Goal: Entertainment & Leisure: Consume media (video, audio)

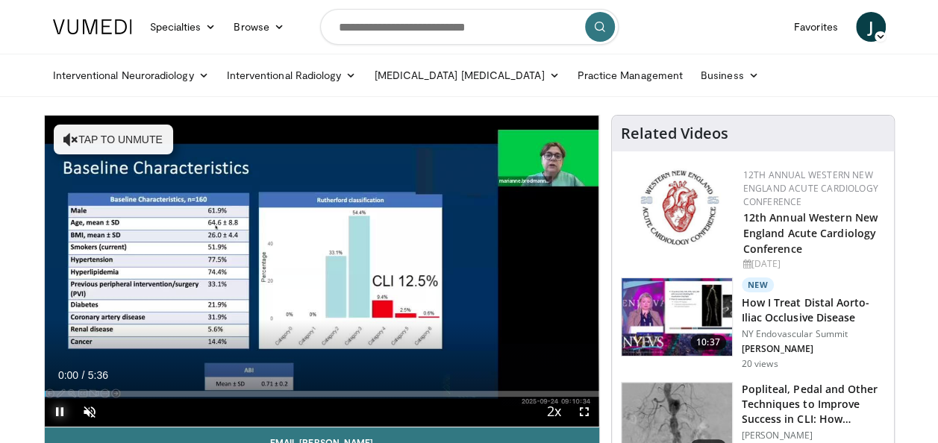
click at [57, 417] on span "Video Player" at bounding box center [60, 412] width 30 height 30
click at [57, 411] on span "Video Player" at bounding box center [60, 412] width 30 height 30
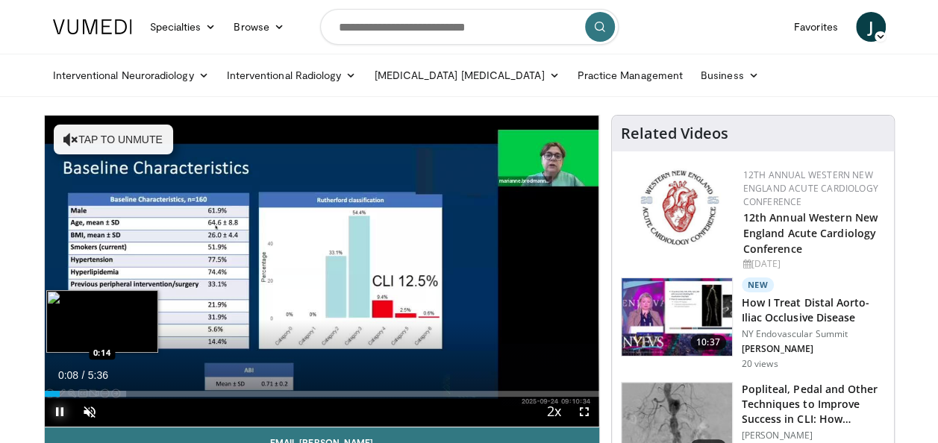
click at [68, 394] on div "Progress Bar" at bounding box center [86, 394] width 82 height 6
click at [79, 393] on div "Loaded : 17.70% 0:15 0:20" at bounding box center [322, 394] width 555 height 6
click at [85, 393] on div "Progress Bar" at bounding box center [110, 394] width 131 height 6
click at [96, 393] on div "Progress Bar" at bounding box center [96, 394] width 1 height 6
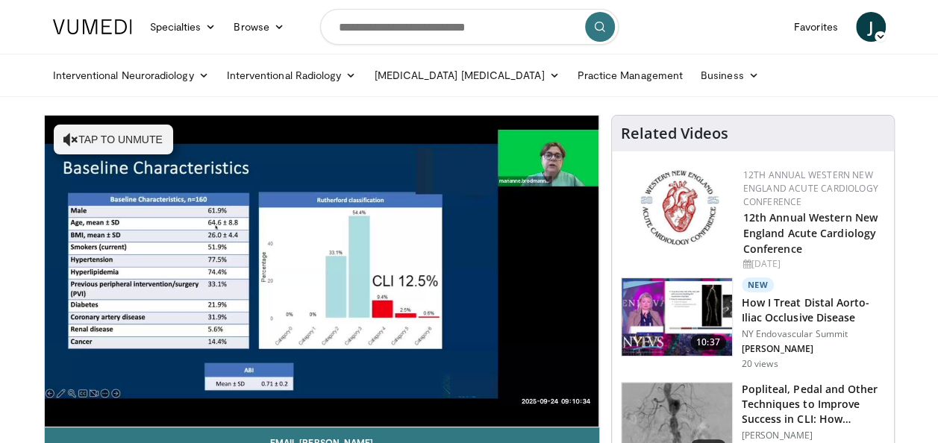
click at [112, 394] on video-js "**********" at bounding box center [322, 272] width 555 height 312
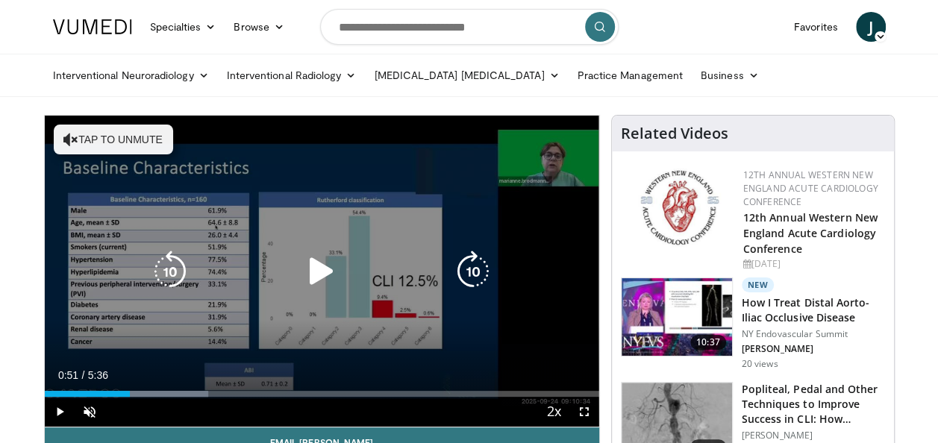
click at [130, 395] on div "Progress Bar" at bounding box center [128, 394] width 160 height 6
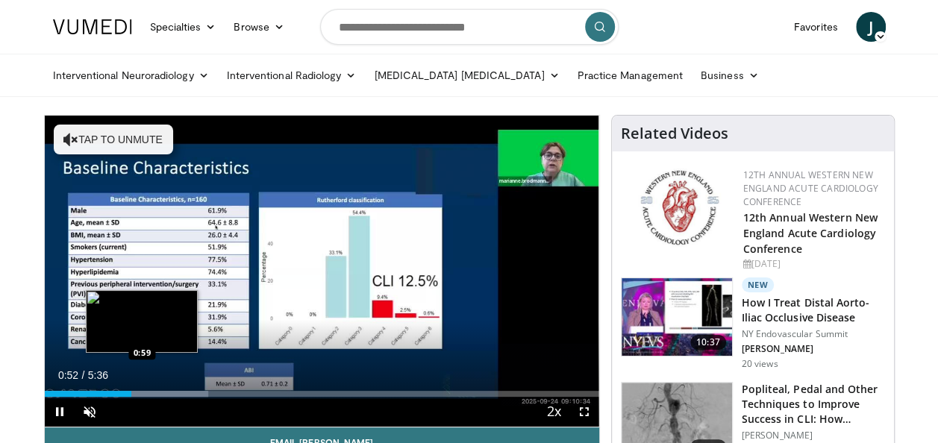
click at [146, 394] on div "Loaded : 29.50% 0:52 0:59" at bounding box center [322, 394] width 555 height 6
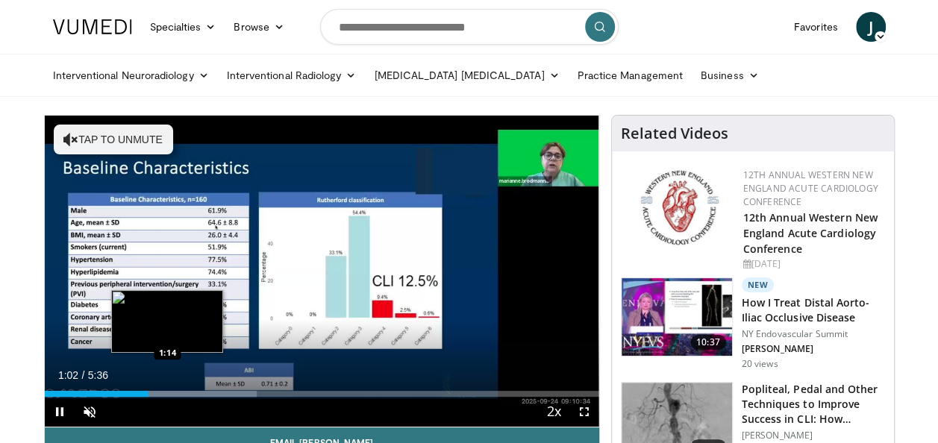
click at [169, 394] on div "Progress Bar" at bounding box center [179, 394] width 157 height 6
click at [190, 394] on div "Progress Bar" at bounding box center [196, 394] width 153 height 6
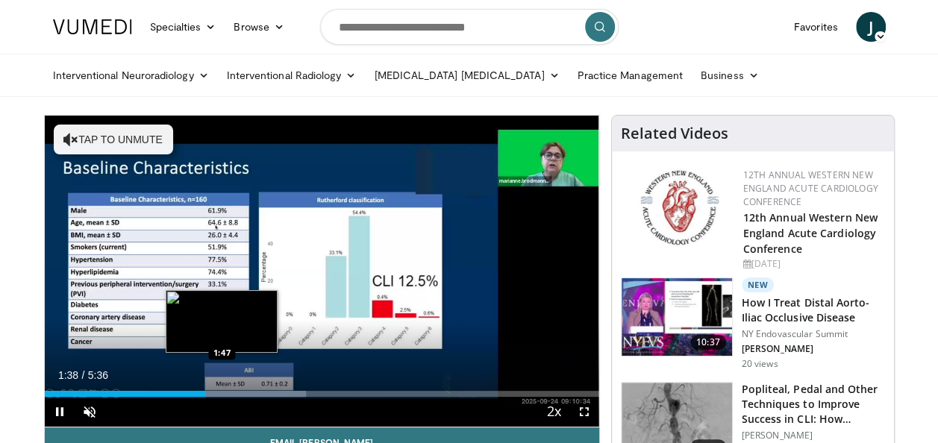
click at [222, 391] on div "Loaded : 47.20% 1:38 1:47" at bounding box center [322, 394] width 555 height 6
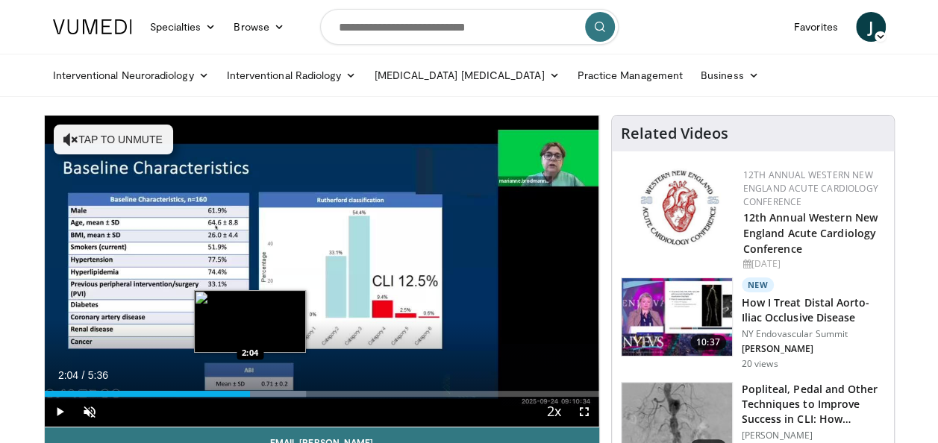
click at [250, 393] on div "Progress Bar" at bounding box center [241, 394] width 130 height 6
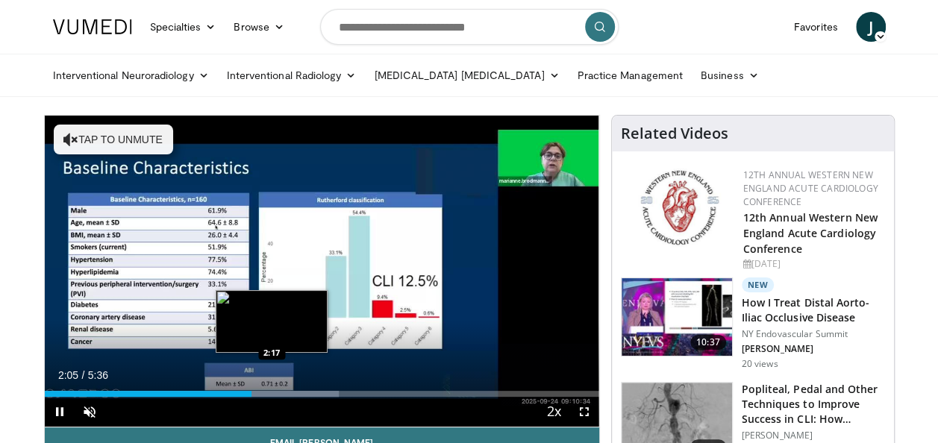
click at [272, 393] on div "Progress Bar" at bounding box center [271, 394] width 136 height 6
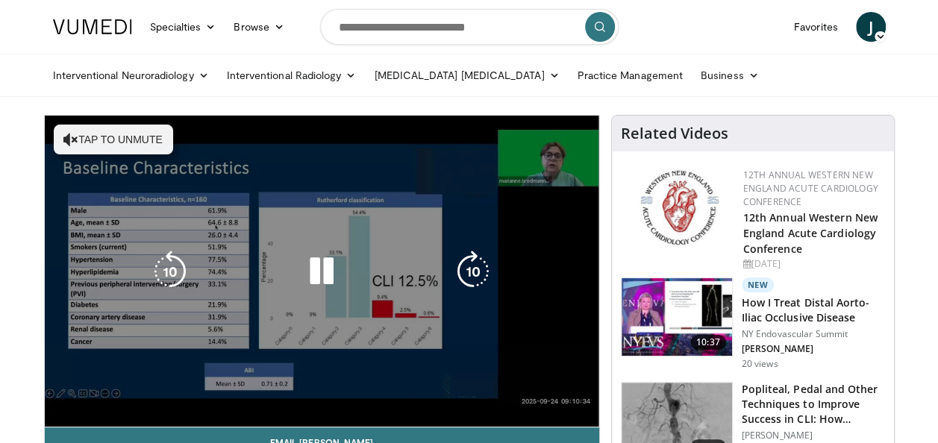
click at [300, 421] on div "Loaded : 56.06% 2:18 2:30" at bounding box center [322, 424] width 555 height 6
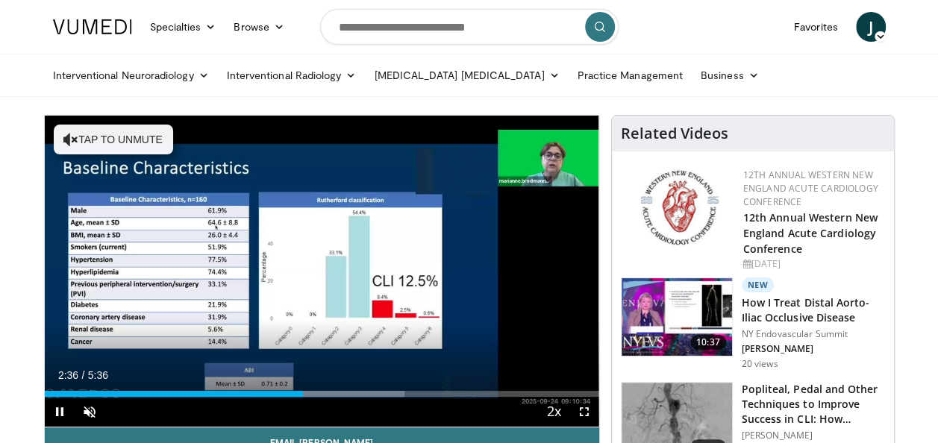
click at [316, 397] on div "Current Time 2:36 / Duration 5:36 Pause Skip Backward Skip Forward Unmute 2% Lo…" at bounding box center [322, 412] width 555 height 30
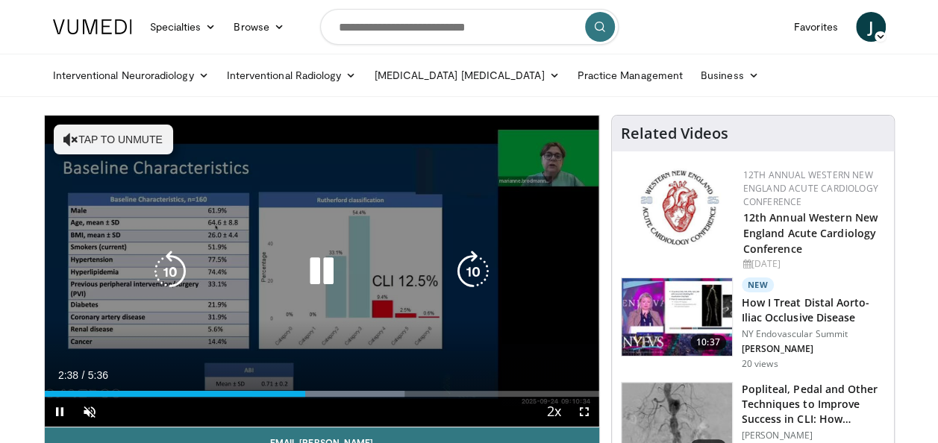
click at [326, 394] on div "Loaded : 64.91% 2:38 2:41" at bounding box center [322, 394] width 555 height 6
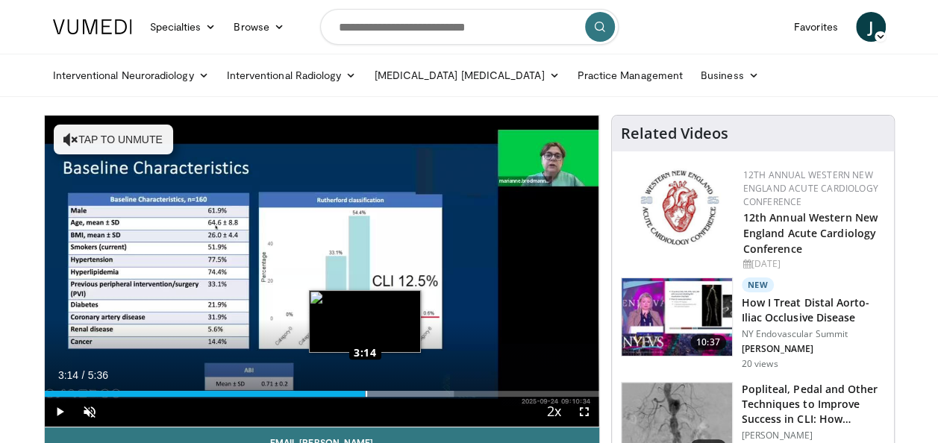
click at [365, 391] on div "Loaded : 73.76% 3:14 3:14" at bounding box center [322, 394] width 555 height 6
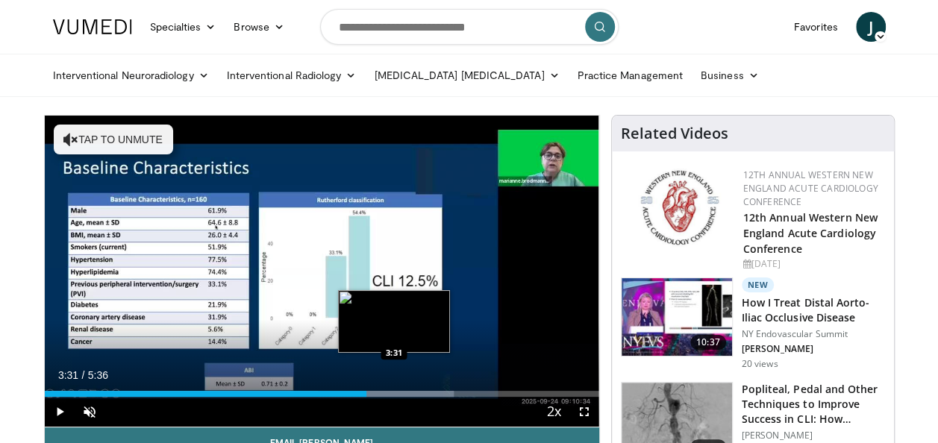
click at [395, 391] on div "Progress Bar" at bounding box center [395, 394] width 1 height 6
click at [412, 392] on div "Loaded : 73.76% 3:32 3:42" at bounding box center [322, 394] width 555 height 6
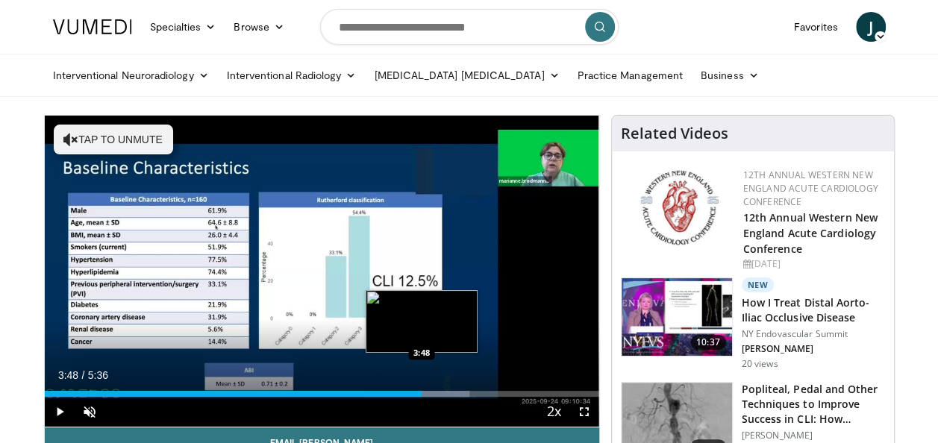
click at [422, 393] on div "Progress Bar" at bounding box center [416, 394] width 105 height 6
click at [430, 393] on div "Loaded : 86.25% 3:54 3:54" at bounding box center [322, 394] width 555 height 6
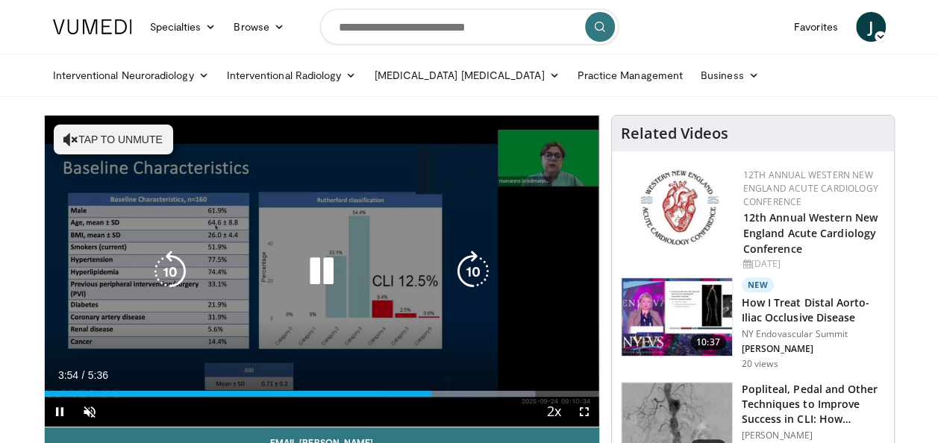
click at [449, 393] on div "10 seconds Tap to unmute" at bounding box center [322, 271] width 555 height 311
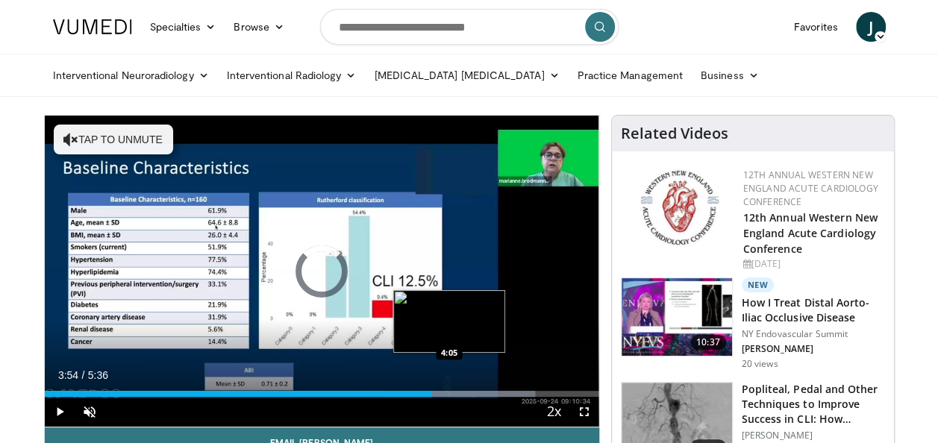
click at [449, 393] on div "Loaded : 88.51% 3:54 4:05" at bounding box center [322, 394] width 555 height 6
click at [471, 393] on div "Loaded : 91.46% 4:05 4:18" at bounding box center [322, 394] width 555 height 6
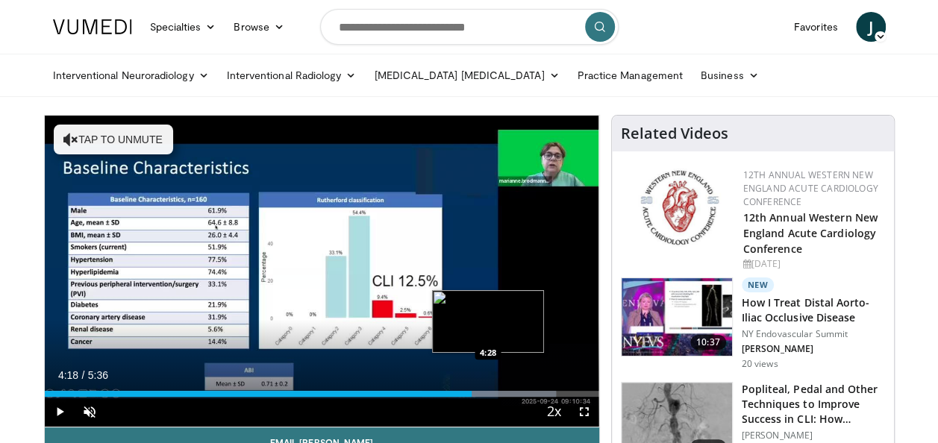
click at [488, 391] on div "Progress Bar" at bounding box center [489, 394] width 134 height 6
click at [506, 389] on div "Loaded : 95.15% 4:28 4:39" at bounding box center [322, 390] width 555 height 14
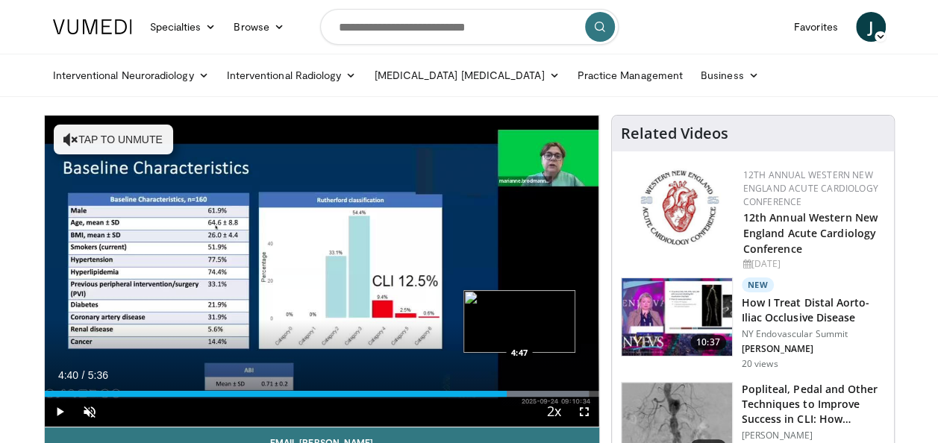
click at [521, 388] on div "Loaded : 98.12% 4:40 4:47" at bounding box center [322, 390] width 555 height 14
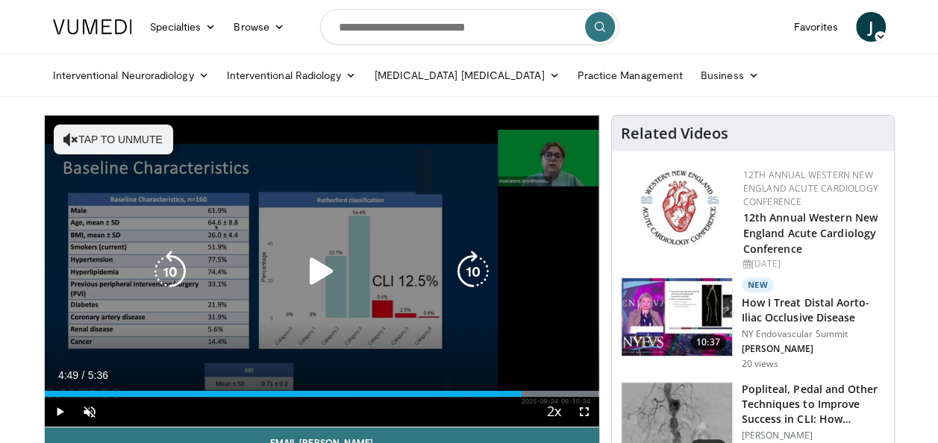
click at [311, 297] on div "10 seconds Tap to unmute" at bounding box center [322, 271] width 555 height 311
click at [329, 273] on icon "Video Player" at bounding box center [322, 272] width 42 height 42
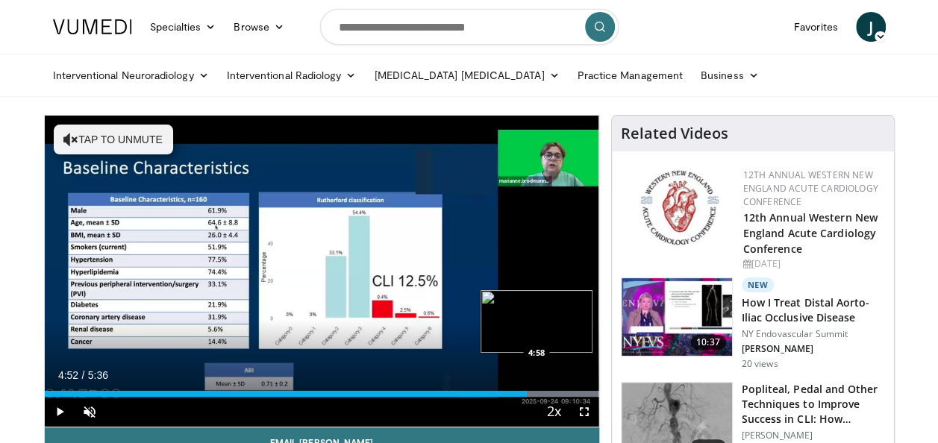
click at [537, 391] on div "Loaded : 100.00% 4:52 4:58" at bounding box center [322, 394] width 555 height 6
click at [549, 391] on div "Progress Bar" at bounding box center [529, 394] width 139 height 6
click at [558, 391] on div "Progress Bar" at bounding box center [529, 394] width 139 height 6
click at [570, 393] on div "Progress Bar" at bounding box center [529, 394] width 139 height 6
click at [578, 393] on div "Progress Bar" at bounding box center [529, 394] width 139 height 6
